Goal: Book appointment/travel/reservation

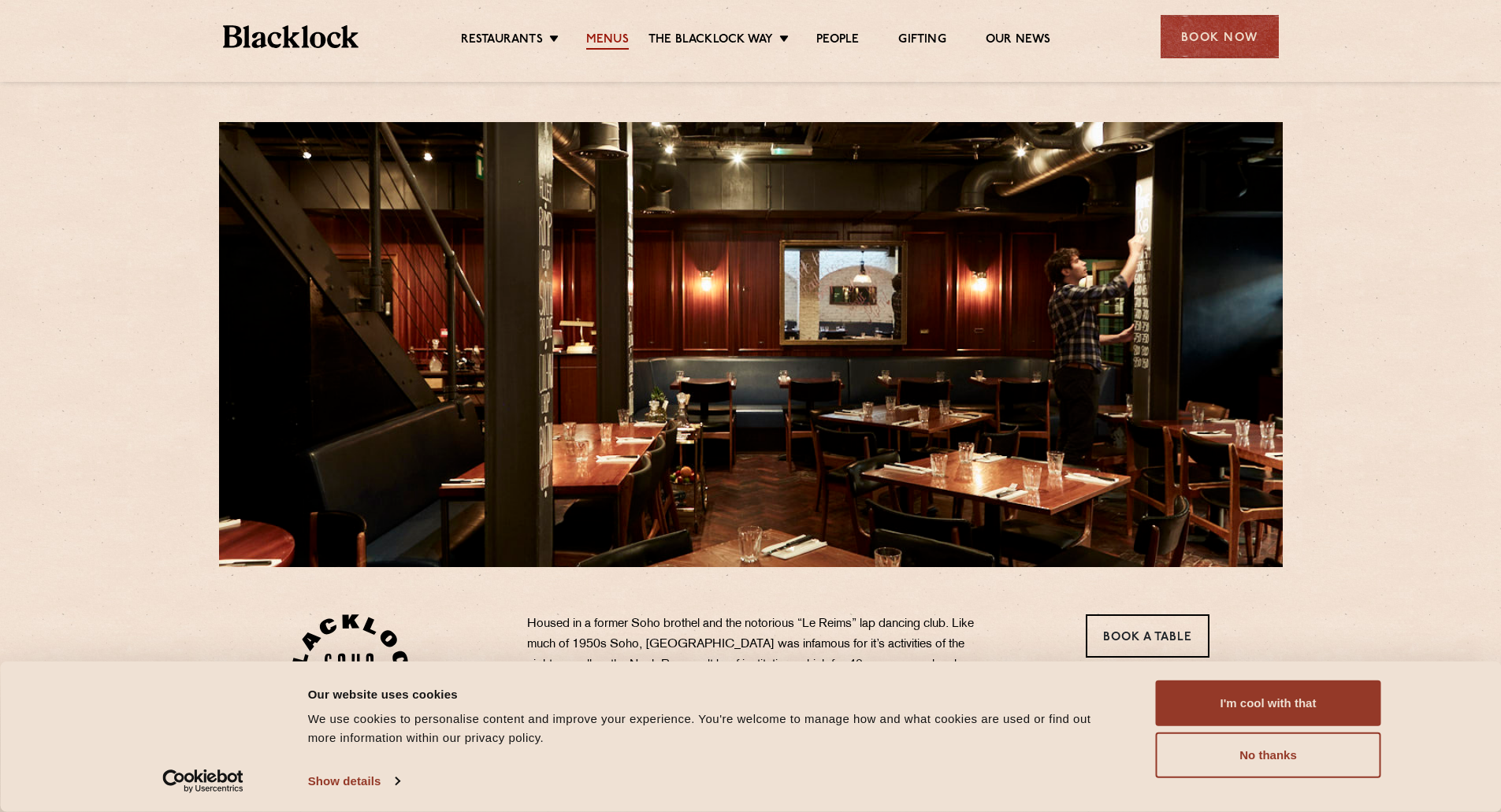
click at [615, 34] on link "Menus" at bounding box center [607, 41] width 43 height 17
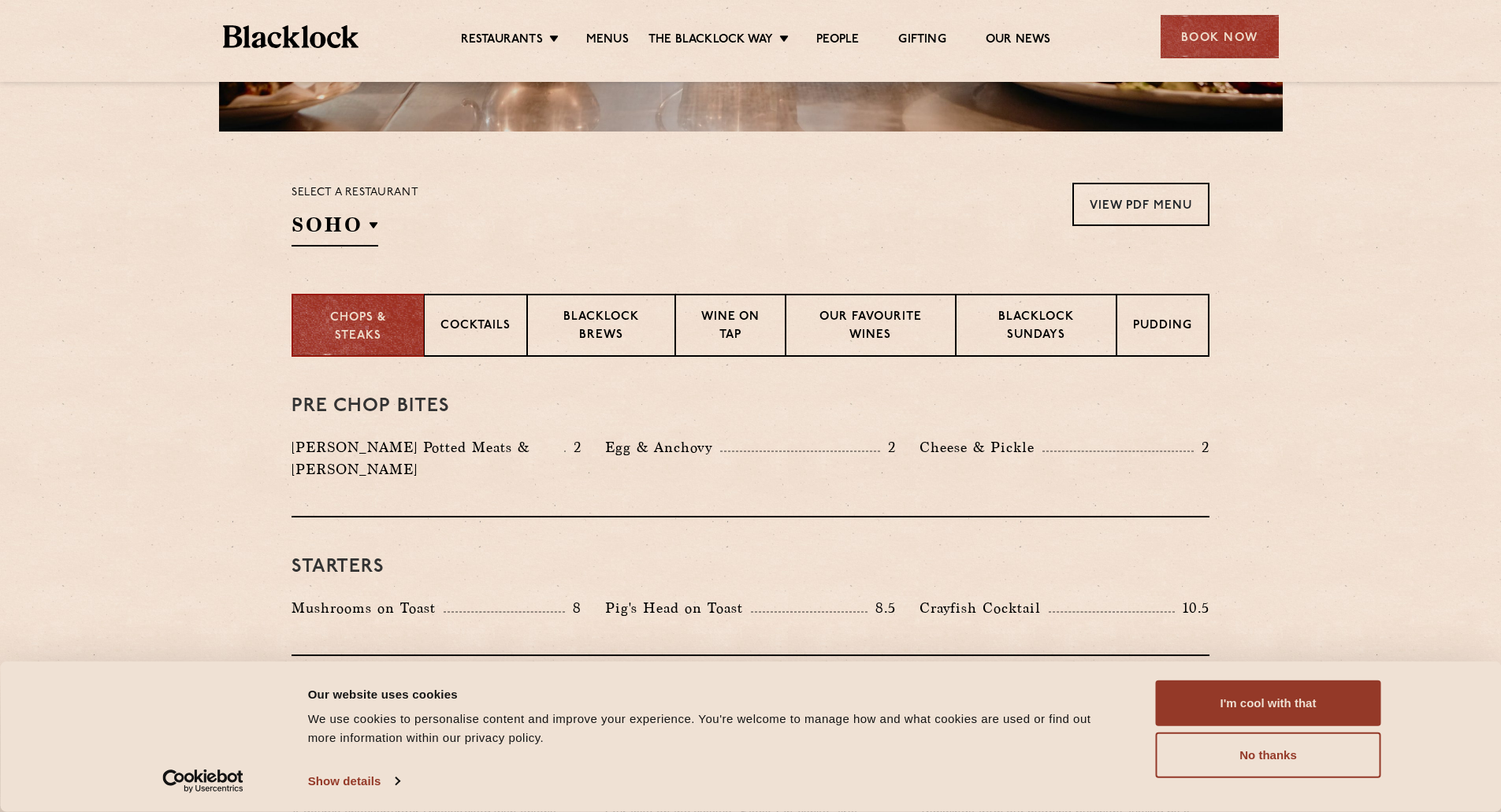
scroll to position [473, 0]
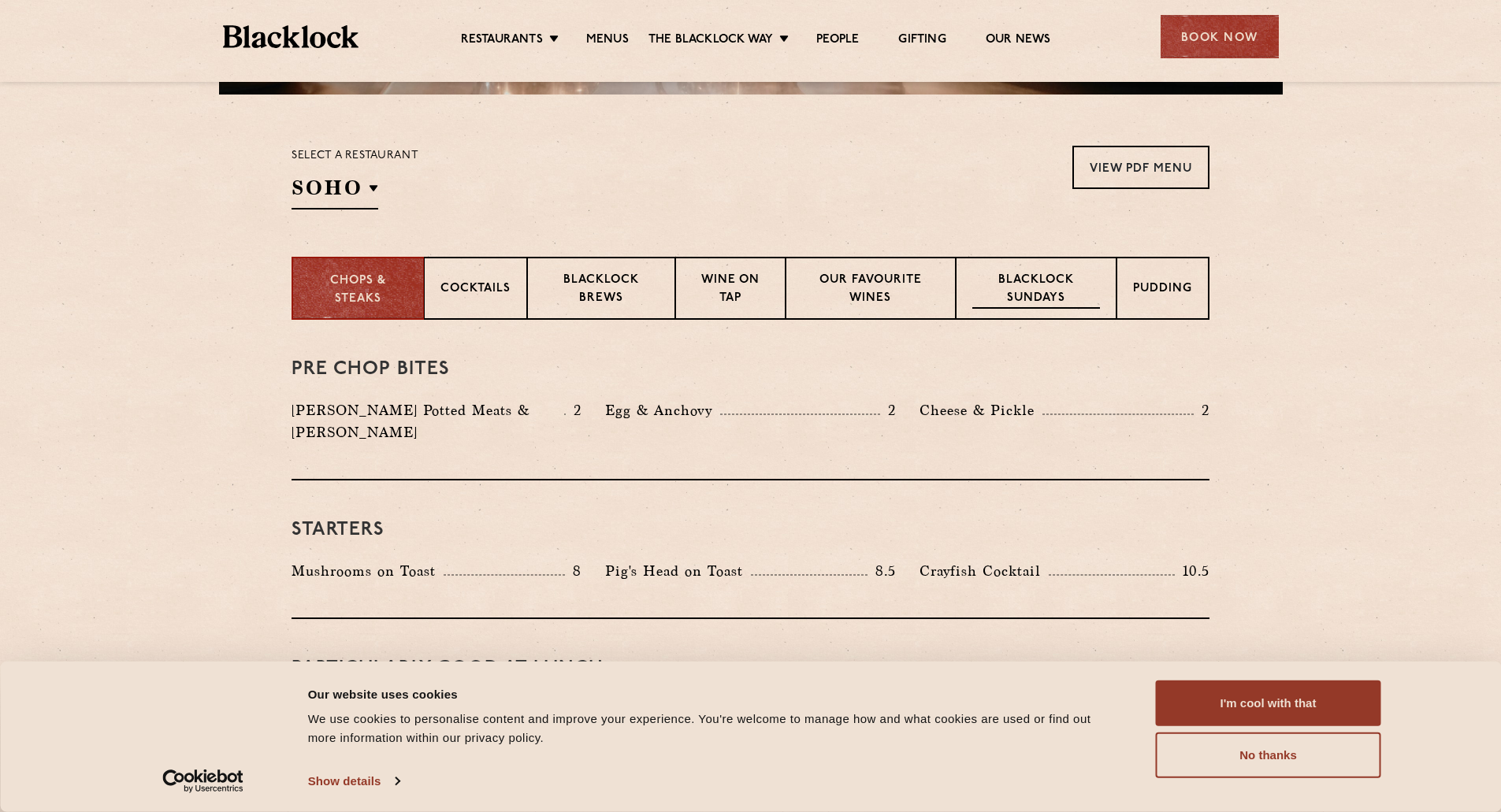
click at [1051, 291] on p "Blacklock Sundays" at bounding box center [1036, 290] width 128 height 37
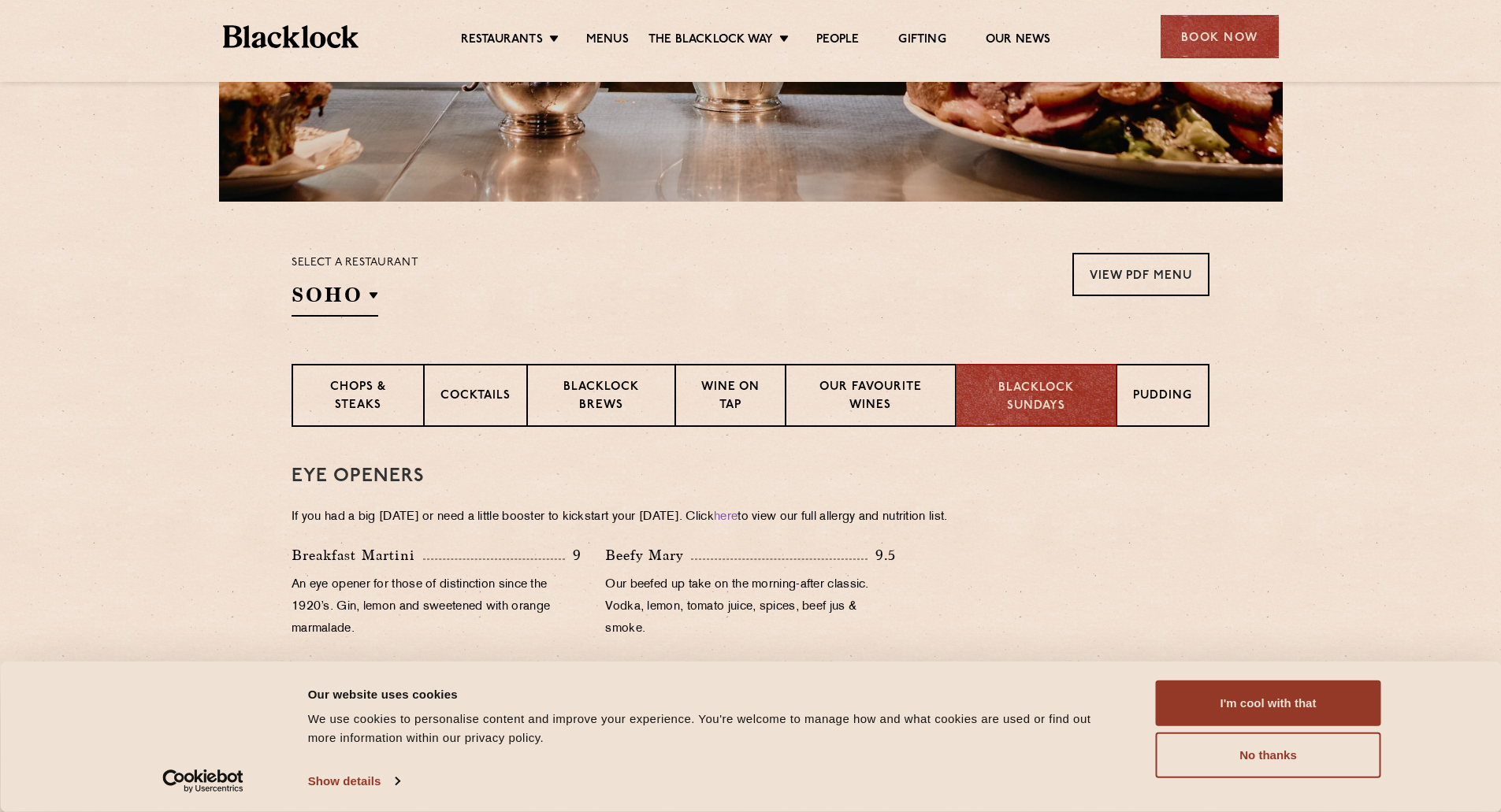
scroll to position [304, 0]
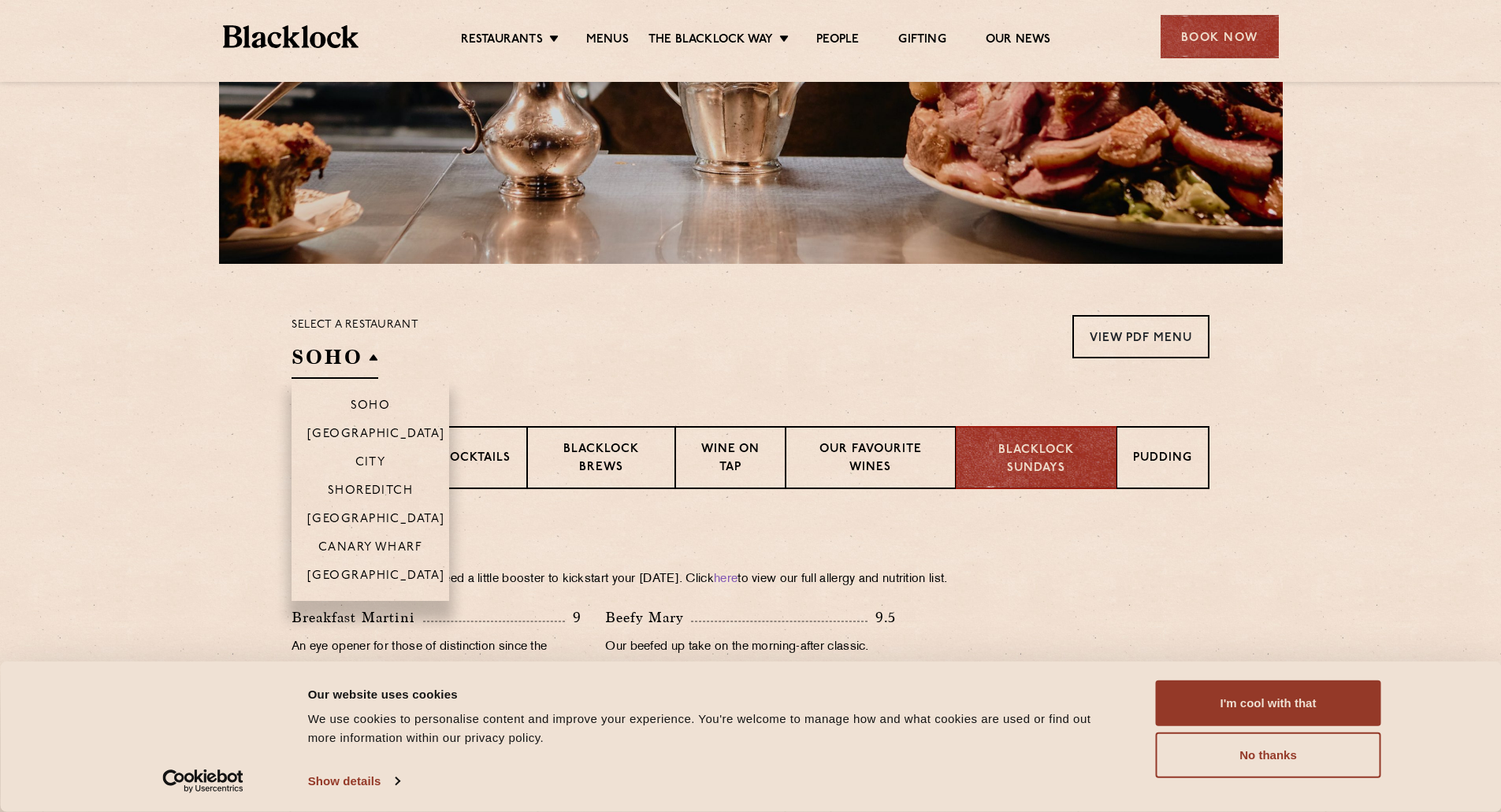
click at [345, 356] on h2 "SOHO" at bounding box center [335, 361] width 87 height 35
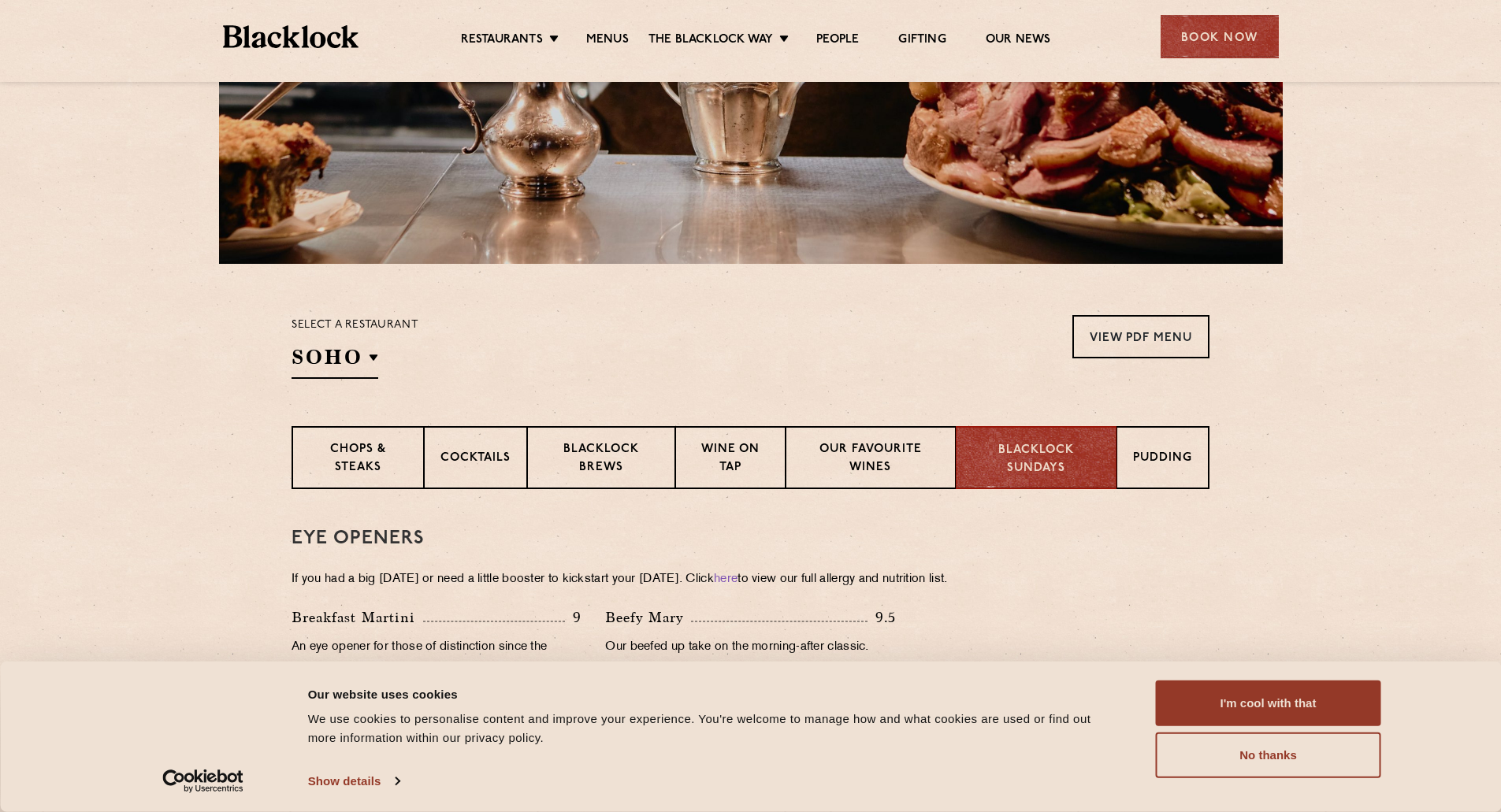
click at [521, 343] on div "Select a restaurant [GEOGRAPHIC_DATA] [GEOGRAPHIC_DATA] [GEOGRAPHIC_DATA] [GEOG…" at bounding box center [750, 347] width 918 height 63
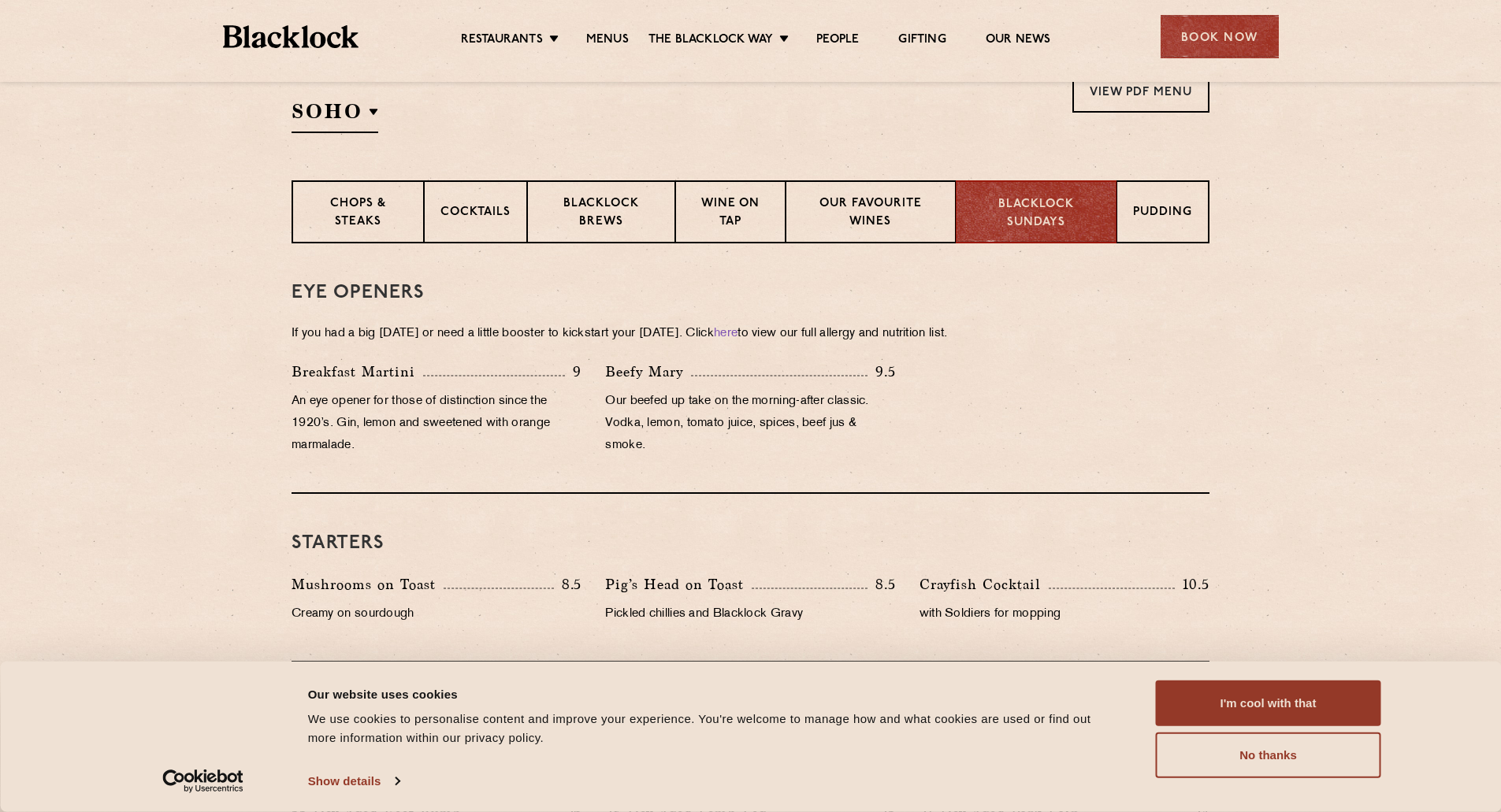
scroll to position [79, 0]
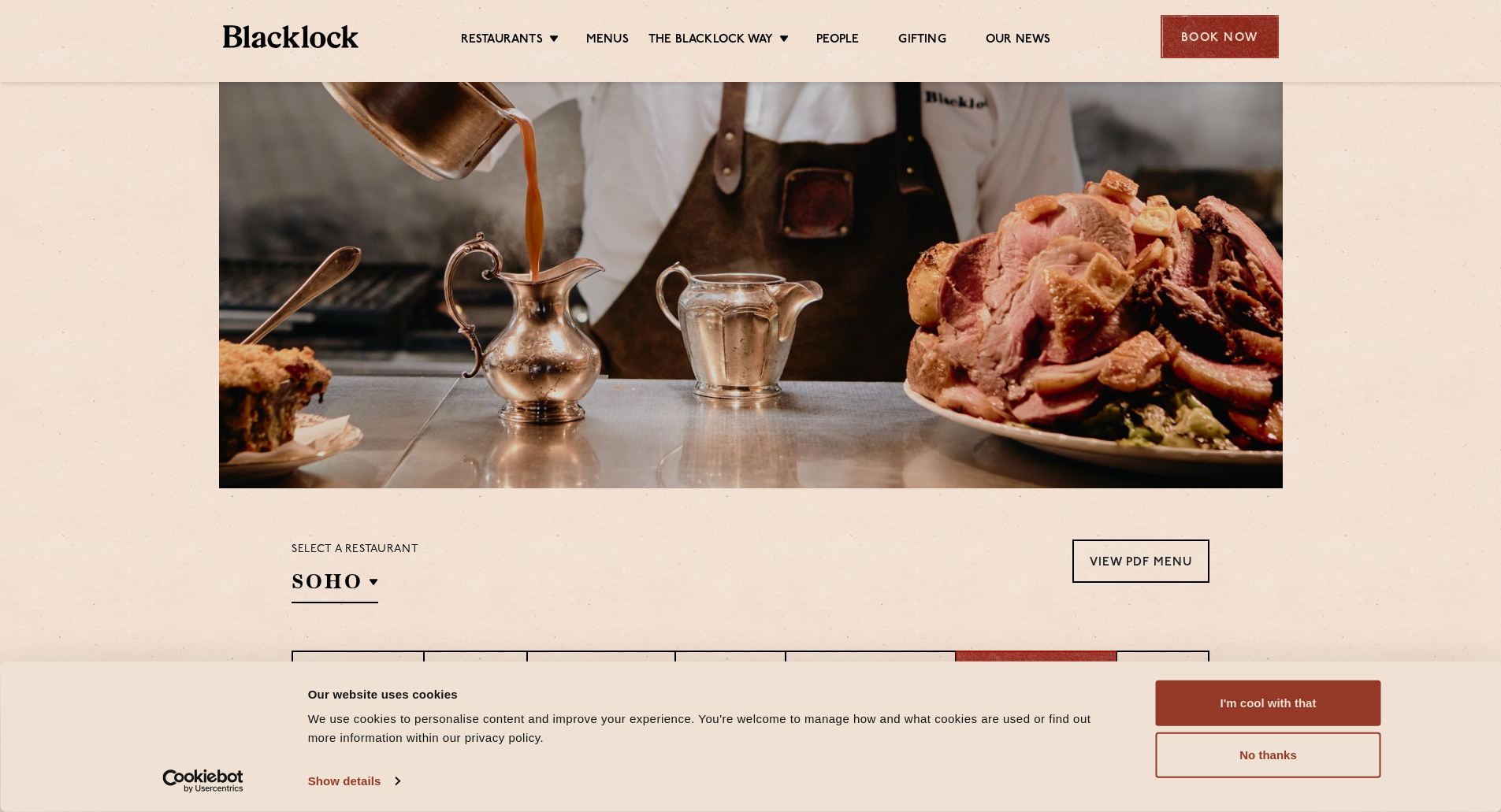
click at [1226, 39] on div "Book Now" at bounding box center [1219, 37] width 118 height 44
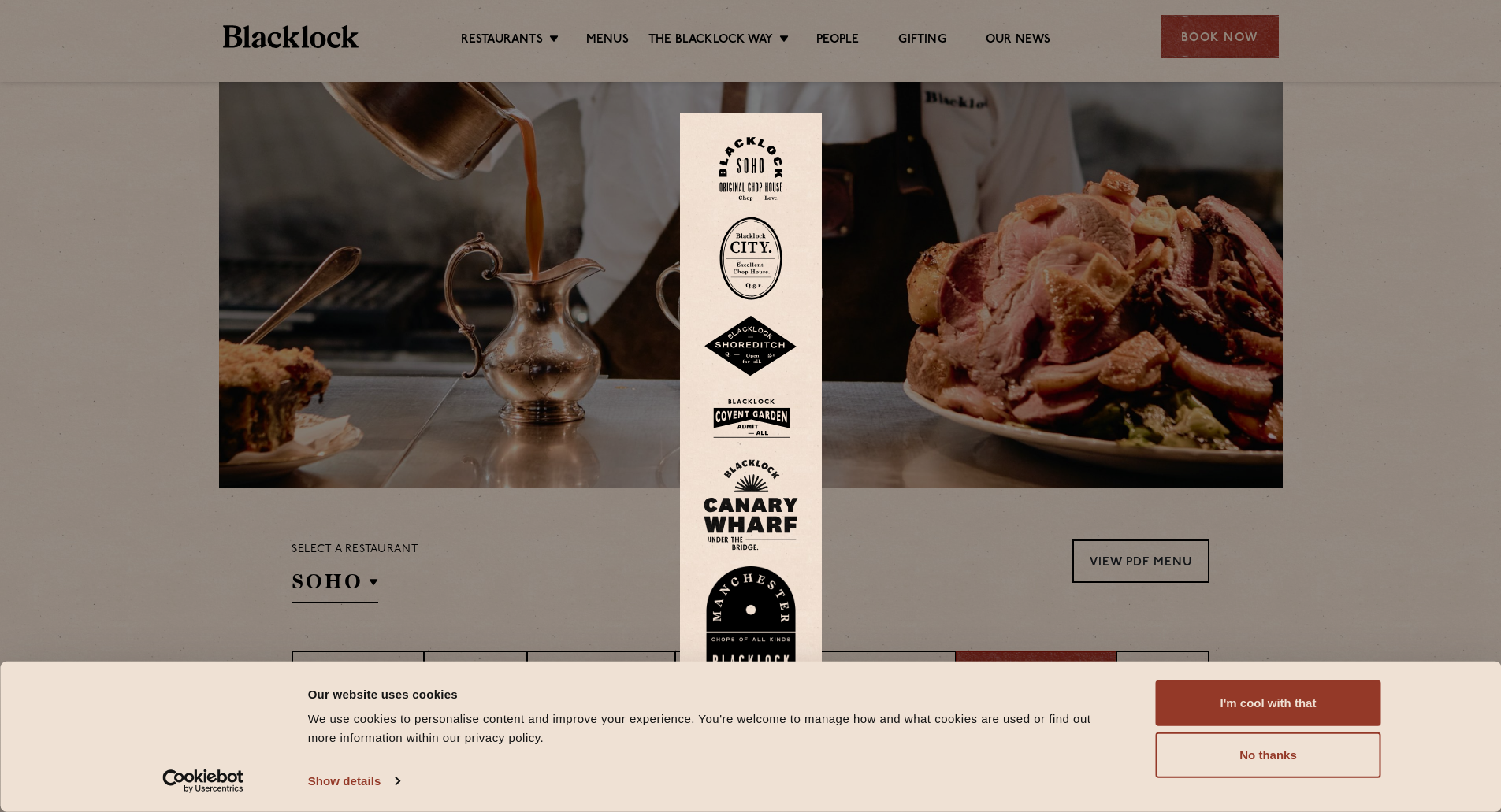
click at [754, 164] on img at bounding box center [751, 169] width 63 height 63
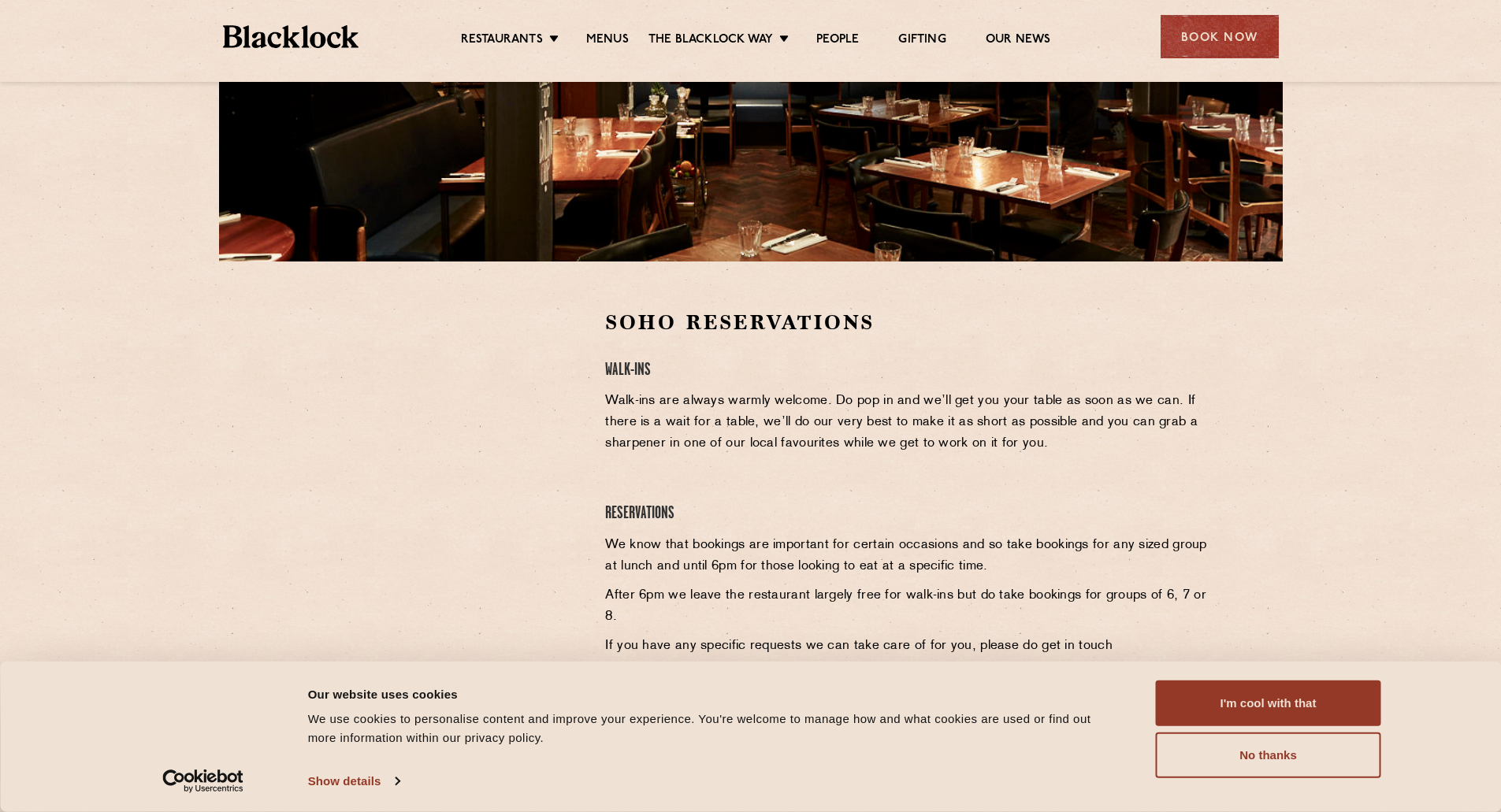
scroll to position [394, 0]
